Goal: Navigation & Orientation: Find specific page/section

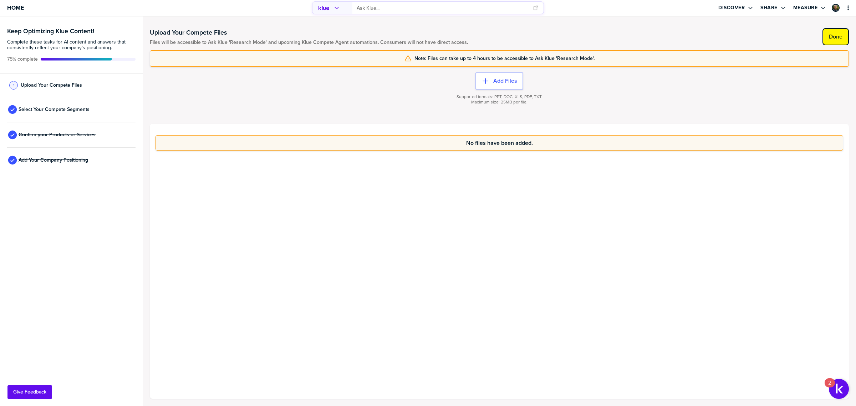
click at [842, 38] on label "Done" at bounding box center [836, 36] width 14 height 7
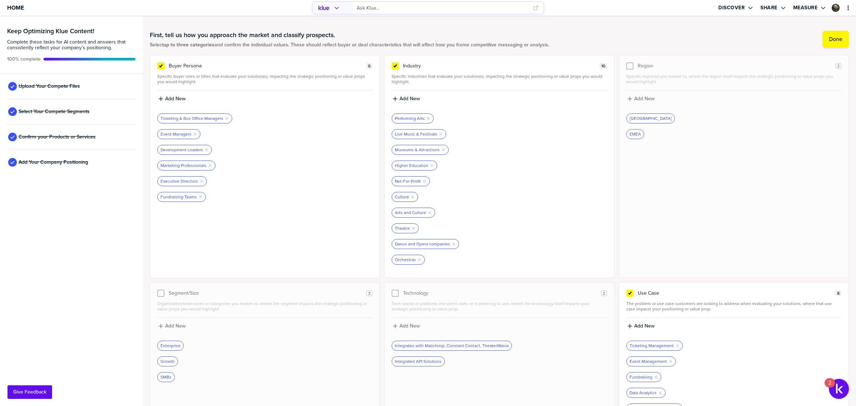
click at [345, 6] on div "primary" at bounding box center [331, 7] width 33 height 11
click at [332, 20] on span "Ask Klue" at bounding box center [336, 23] width 19 height 6
click at [340, 10] on div "primary" at bounding box center [331, 7] width 33 height 11
click at [331, 30] on div "All Cards" at bounding box center [347, 37] width 71 height 14
click at [346, 10] on icon "primary" at bounding box center [345, 8] width 6 height 6
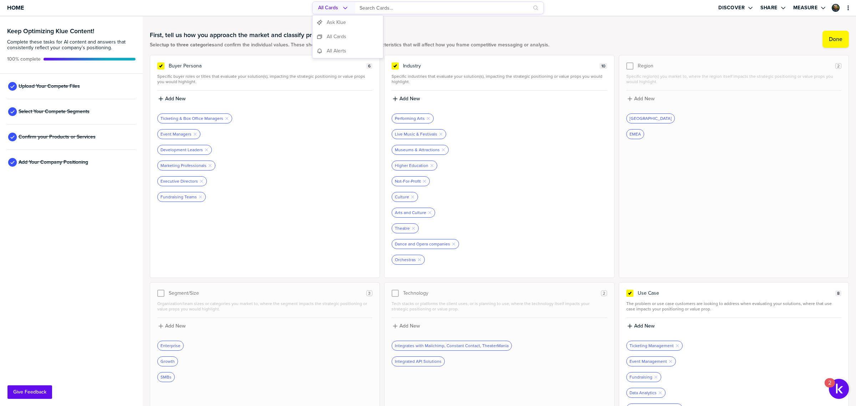
click at [335, 25] on span "Ask Klue" at bounding box center [336, 23] width 19 height 6
click at [830, 40] on label "Done" at bounding box center [836, 39] width 14 height 7
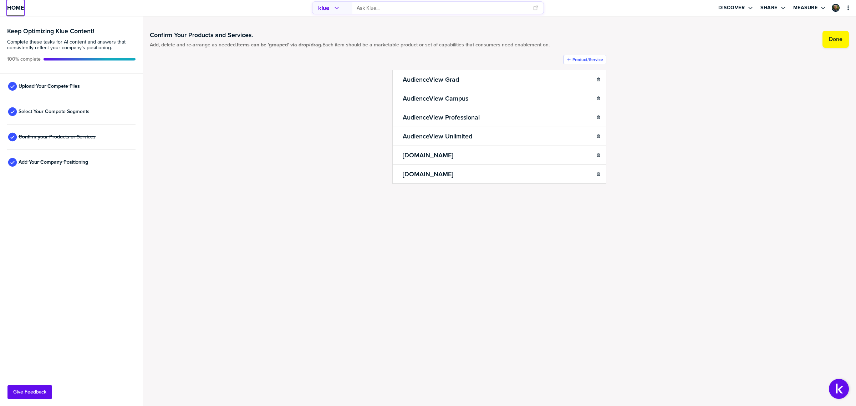
click at [15, 11] on link "Home" at bounding box center [15, 8] width 17 height 16
